Goal: Transaction & Acquisition: Purchase product/service

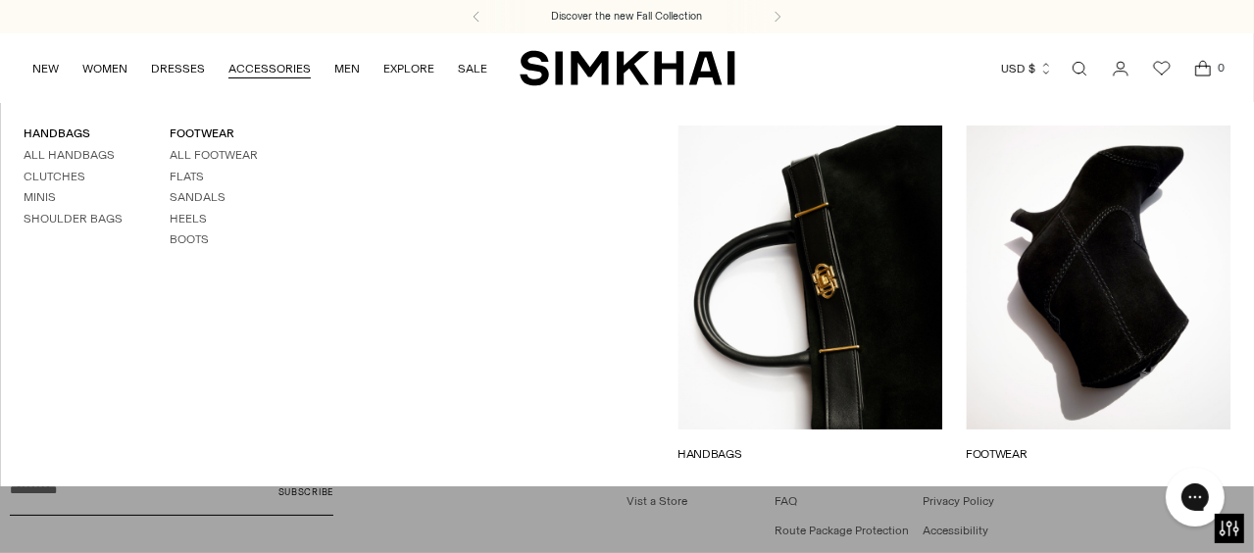
click at [980, 445] on link "FOOTWEAR" at bounding box center [1098, 454] width 265 height 18
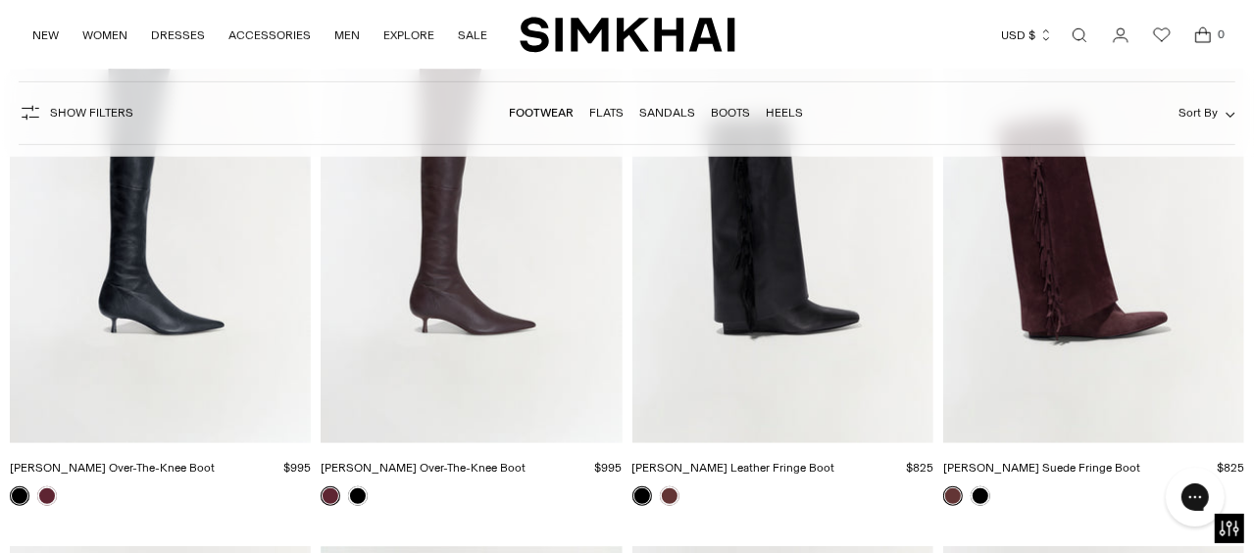
scroll to position [718, 0]
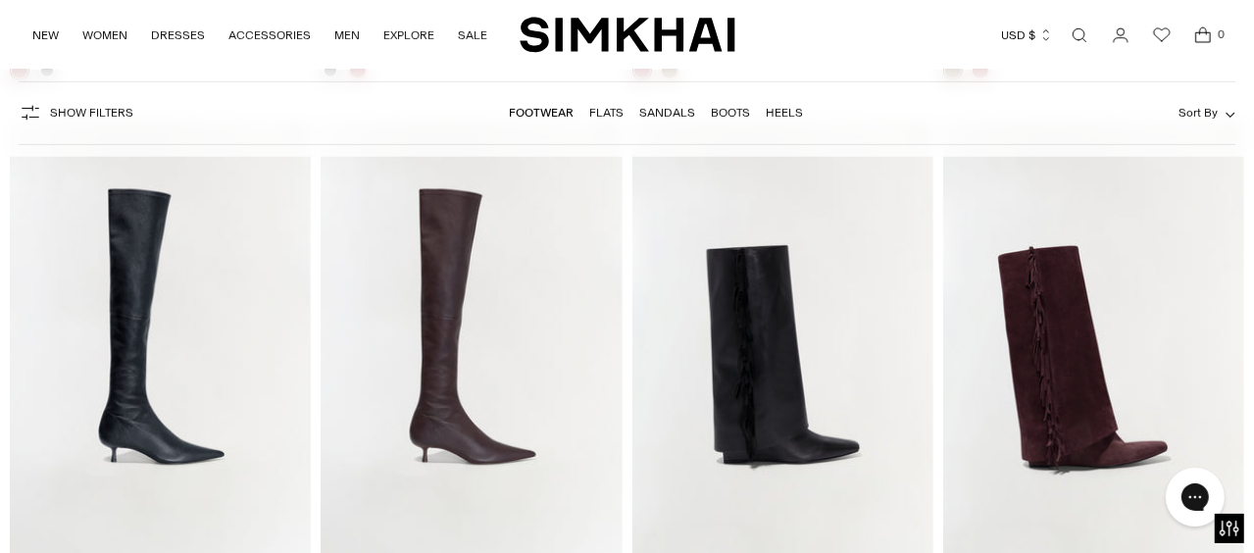
drag, startPoint x: 1264, startPoint y: 50, endPoint x: 1271, endPoint y: 156, distance: 106.1
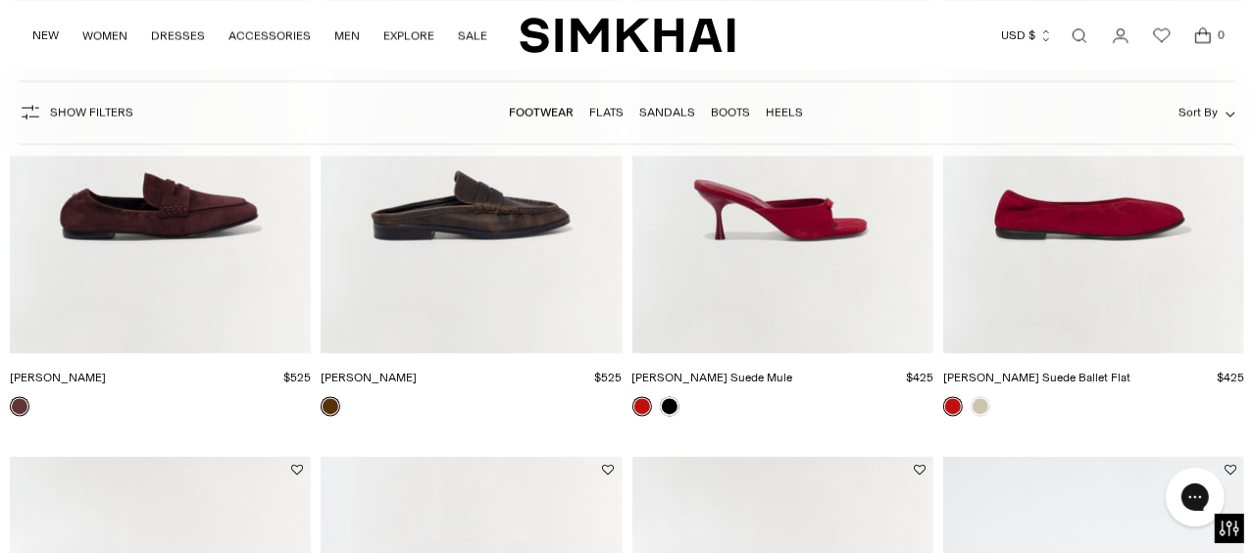
scroll to position [2589, 0]
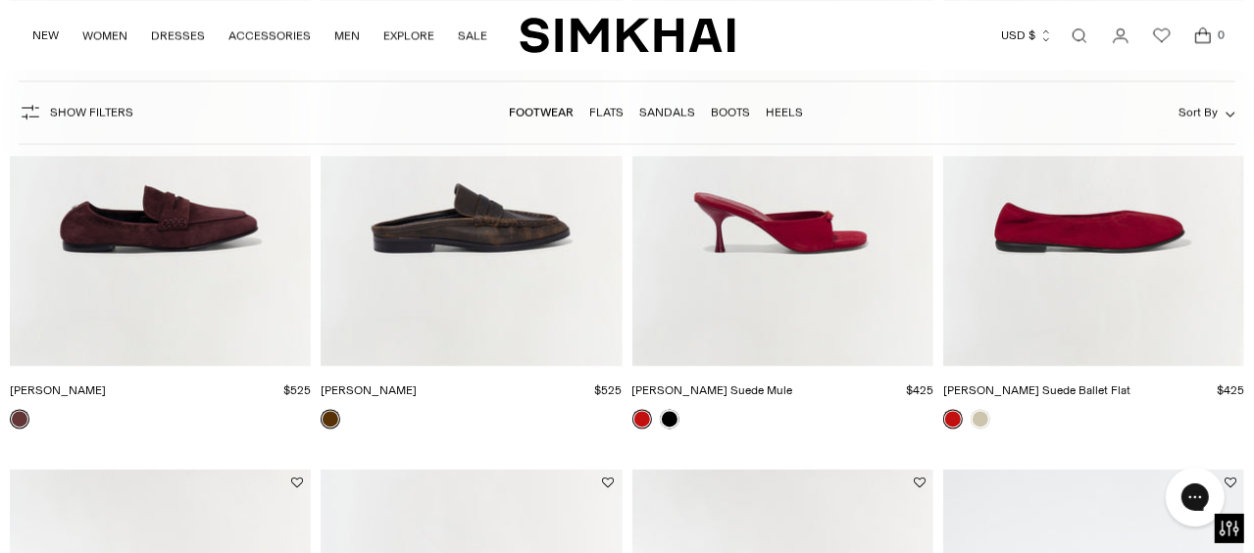
click at [0, 0] on img "Dean Leather Loafer" at bounding box center [0, 0] width 0 height 0
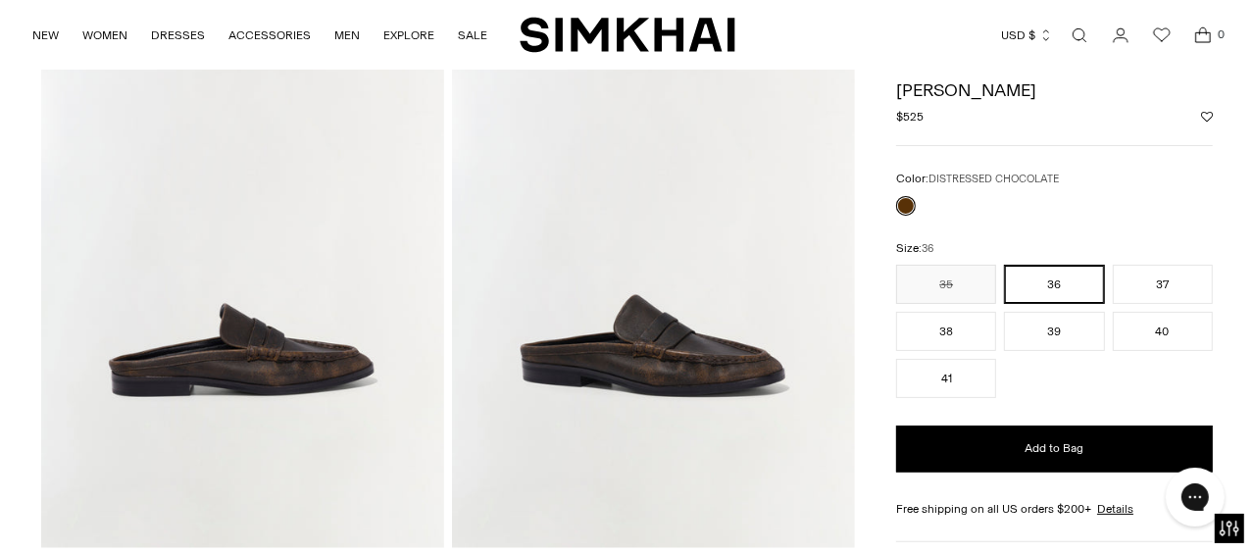
scroll to position [194, 0]
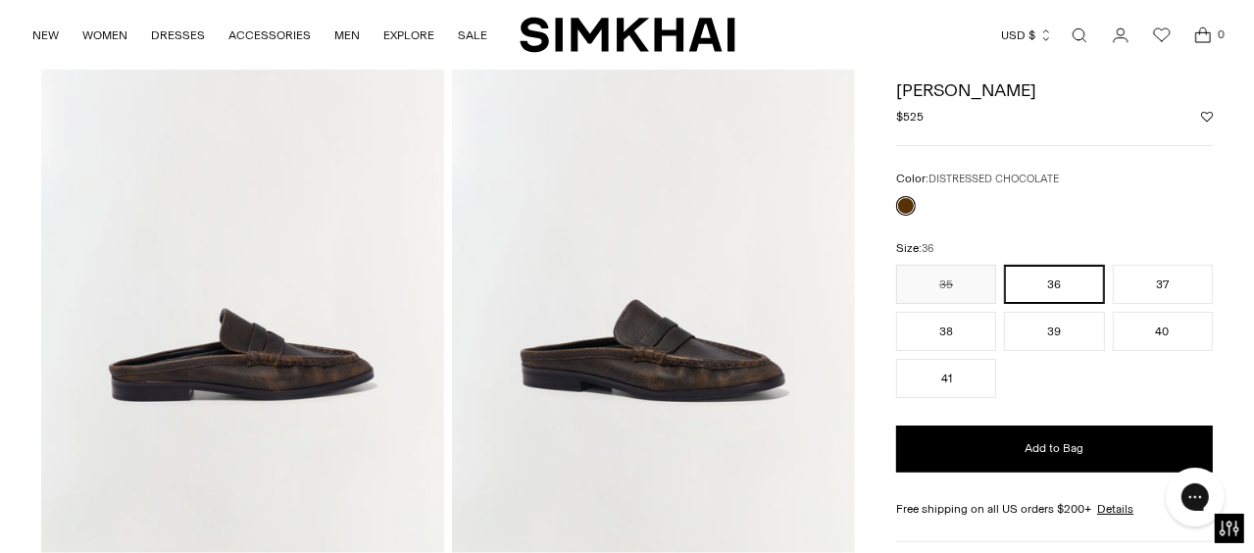
drag, startPoint x: 1087, startPoint y: 96, endPoint x: 863, endPoint y: 82, distance: 225.0
copy div "Home / Footwear / Dean Leather Loafer Dean Leather Loafer"
